Goal: Navigation & Orientation: Find specific page/section

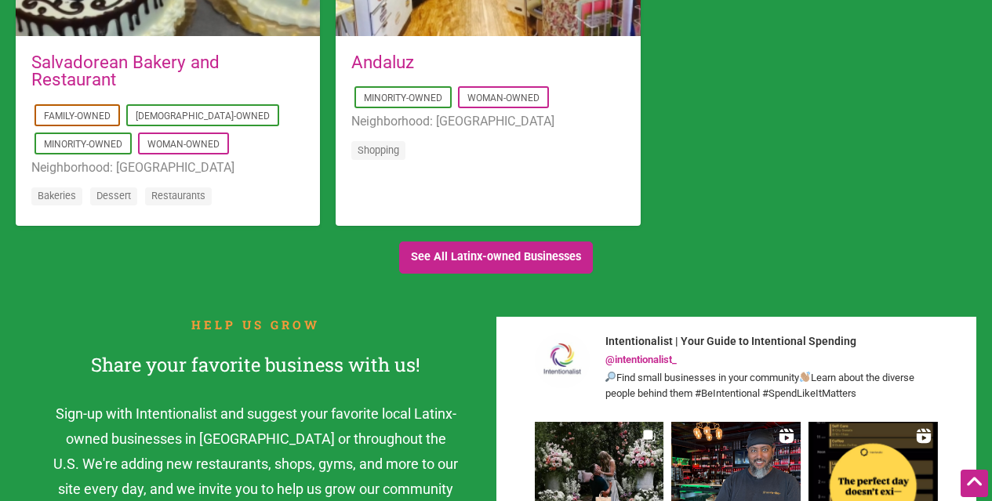
scroll to position [1659, 0]
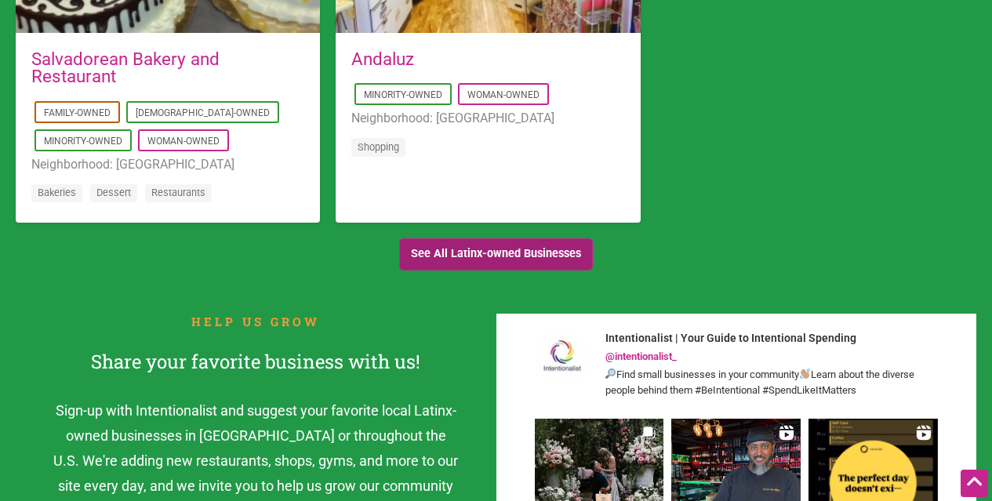
click at [536, 246] on link "See All Latinx-owned Businesses" at bounding box center [496, 254] width 194 height 32
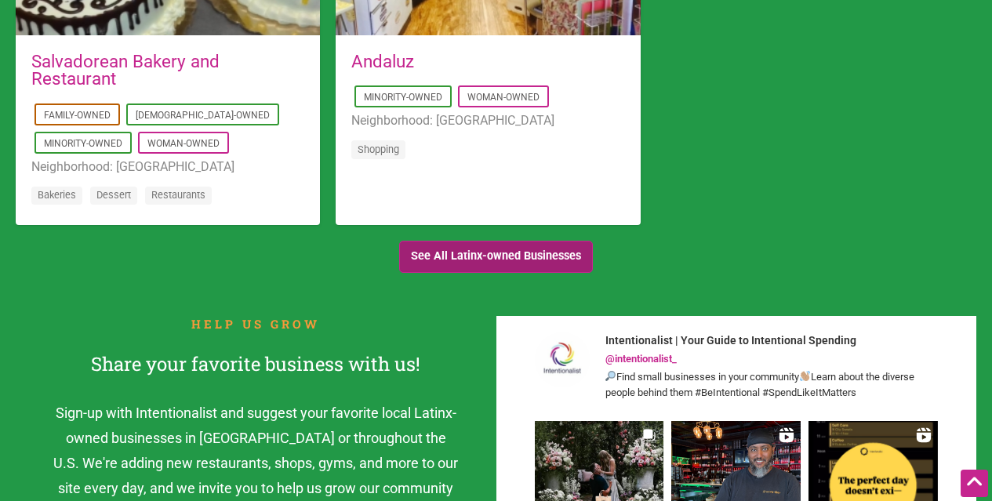
click at [489, 256] on link "See All Latinx-owned Businesses" at bounding box center [496, 257] width 194 height 32
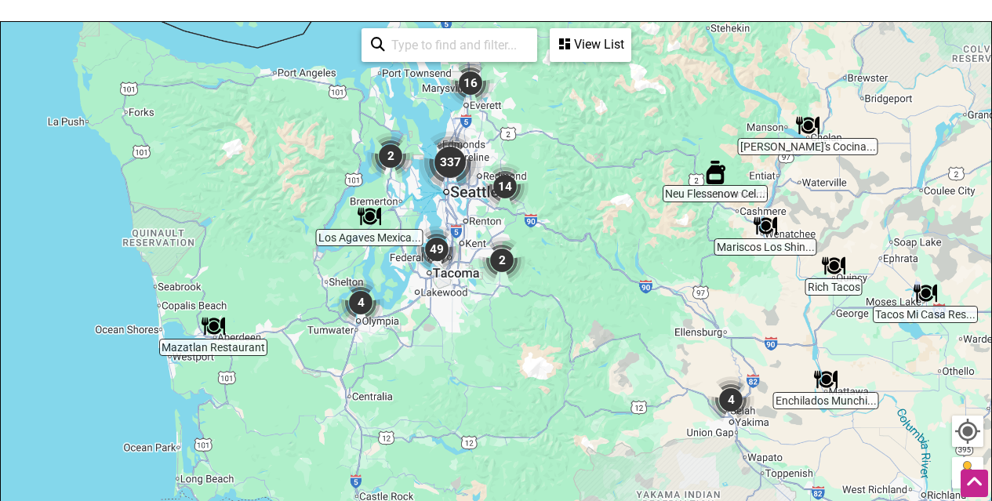
scroll to position [338, 0]
